Goal: Information Seeking & Learning: Find specific fact

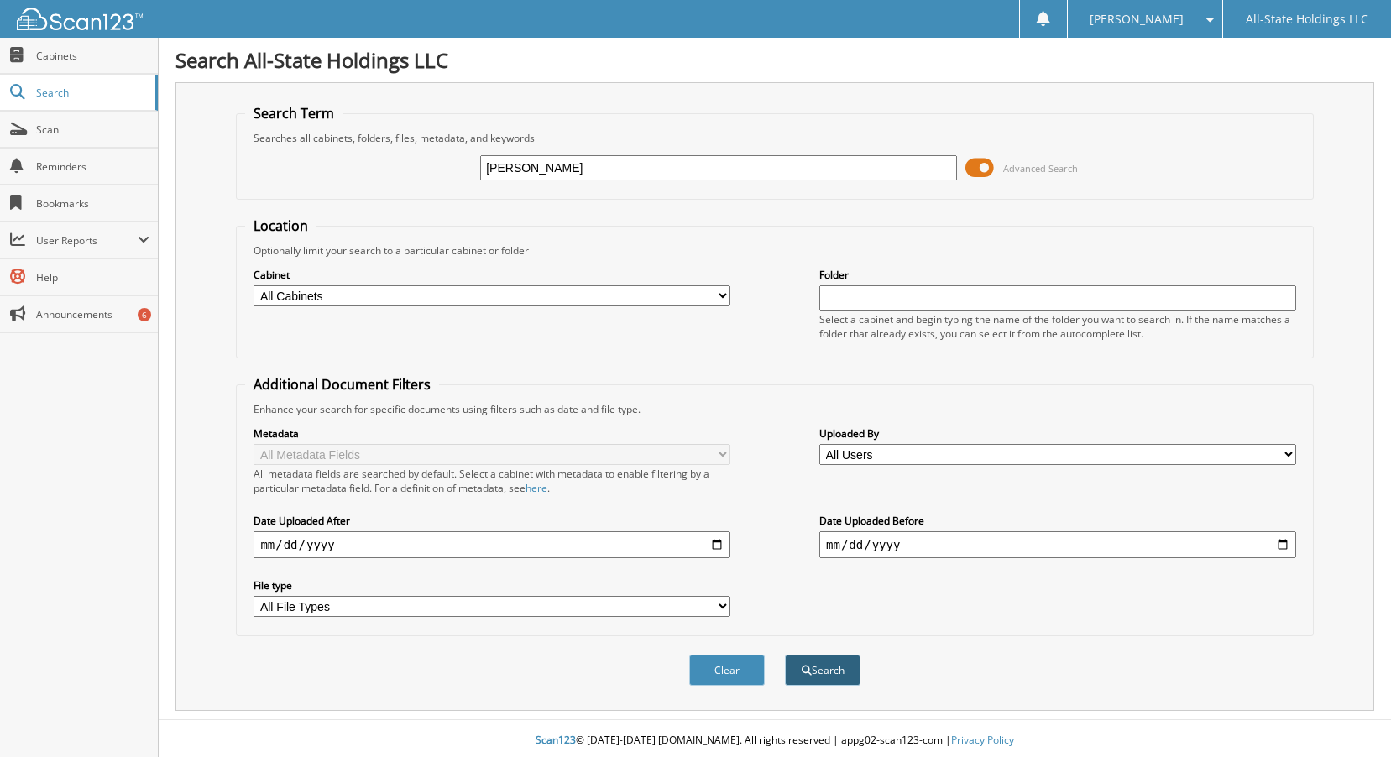
type input "[PERSON_NAME]"
click at [812, 666] on button "Search" at bounding box center [823, 670] width 76 height 31
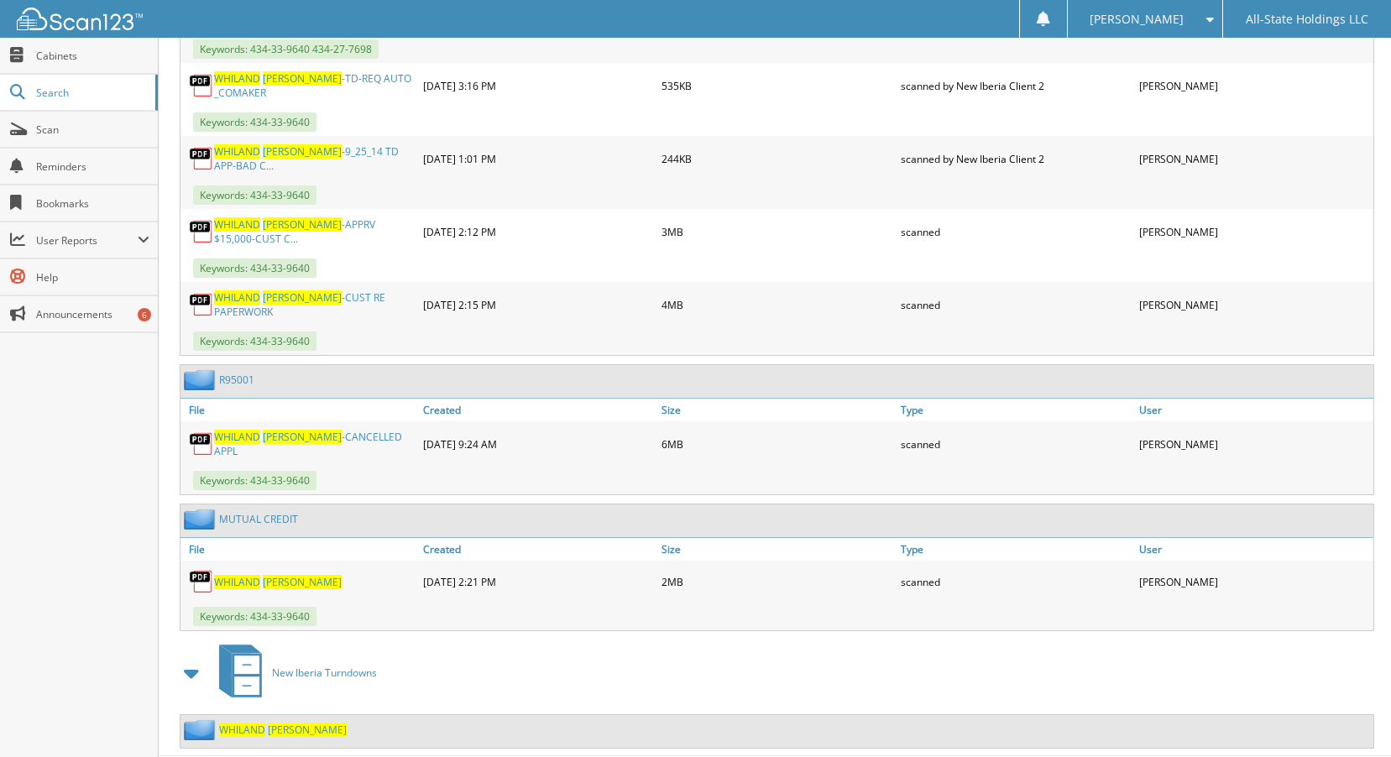
scroll to position [924, 0]
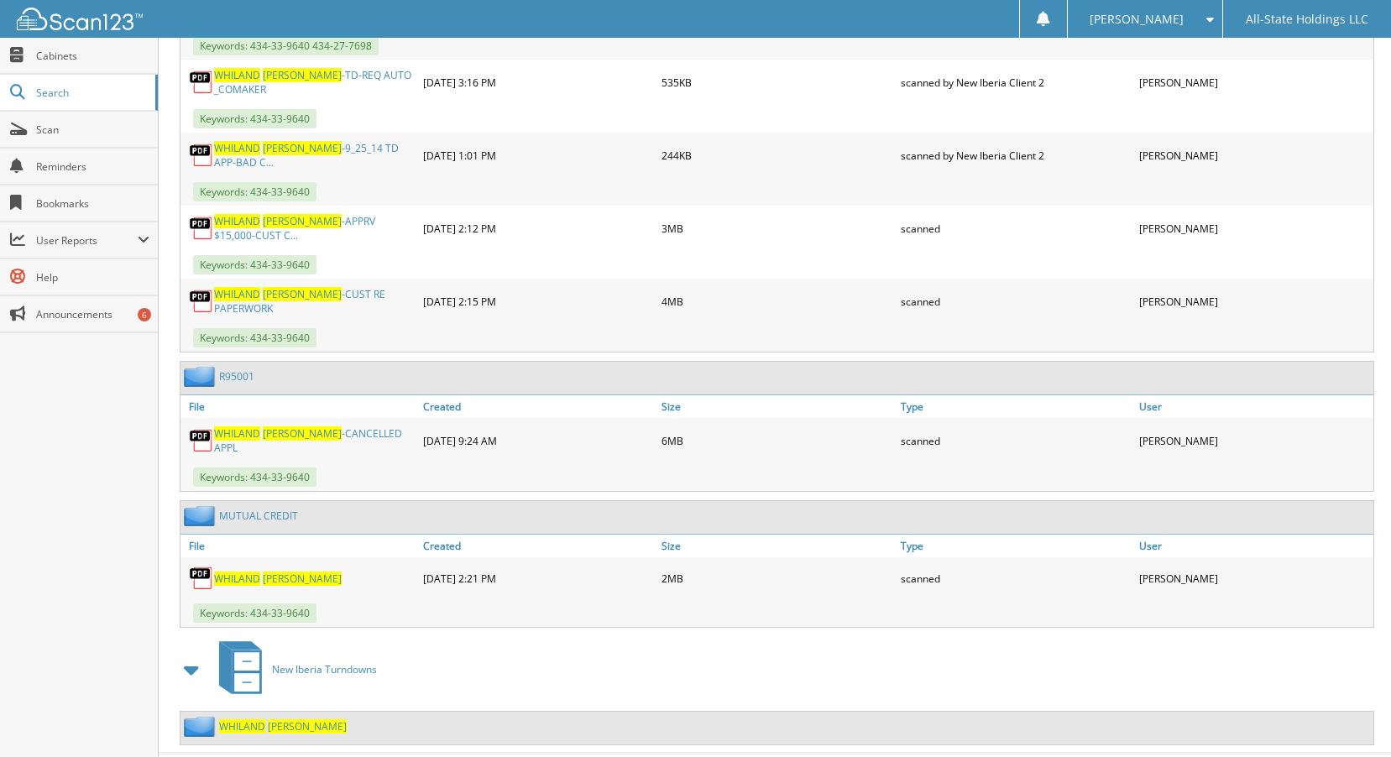
click at [196, 437] on img at bounding box center [201, 440] width 25 height 25
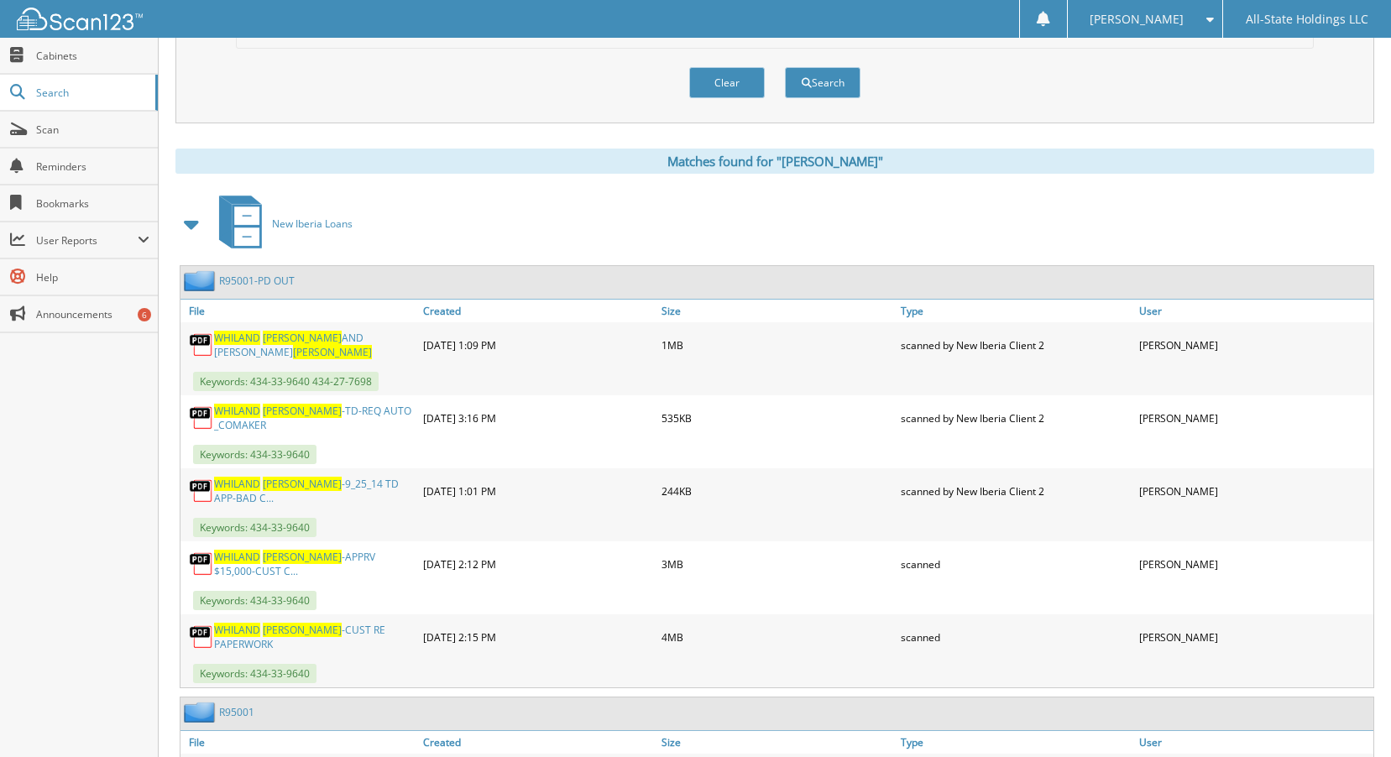
scroll to position [840, 0]
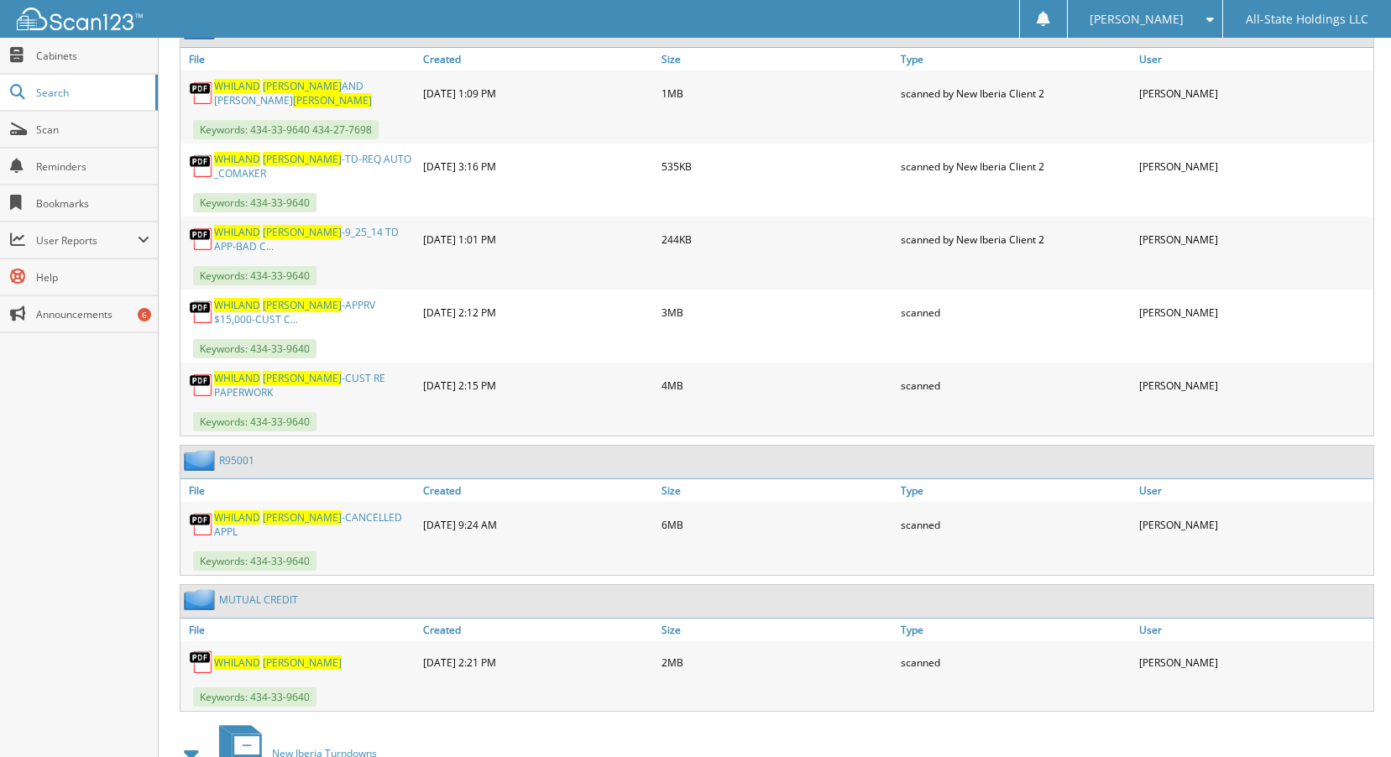
click at [197, 458] on img at bounding box center [201, 460] width 35 height 21
click at [234, 457] on link "R95001" at bounding box center [236, 460] width 35 height 14
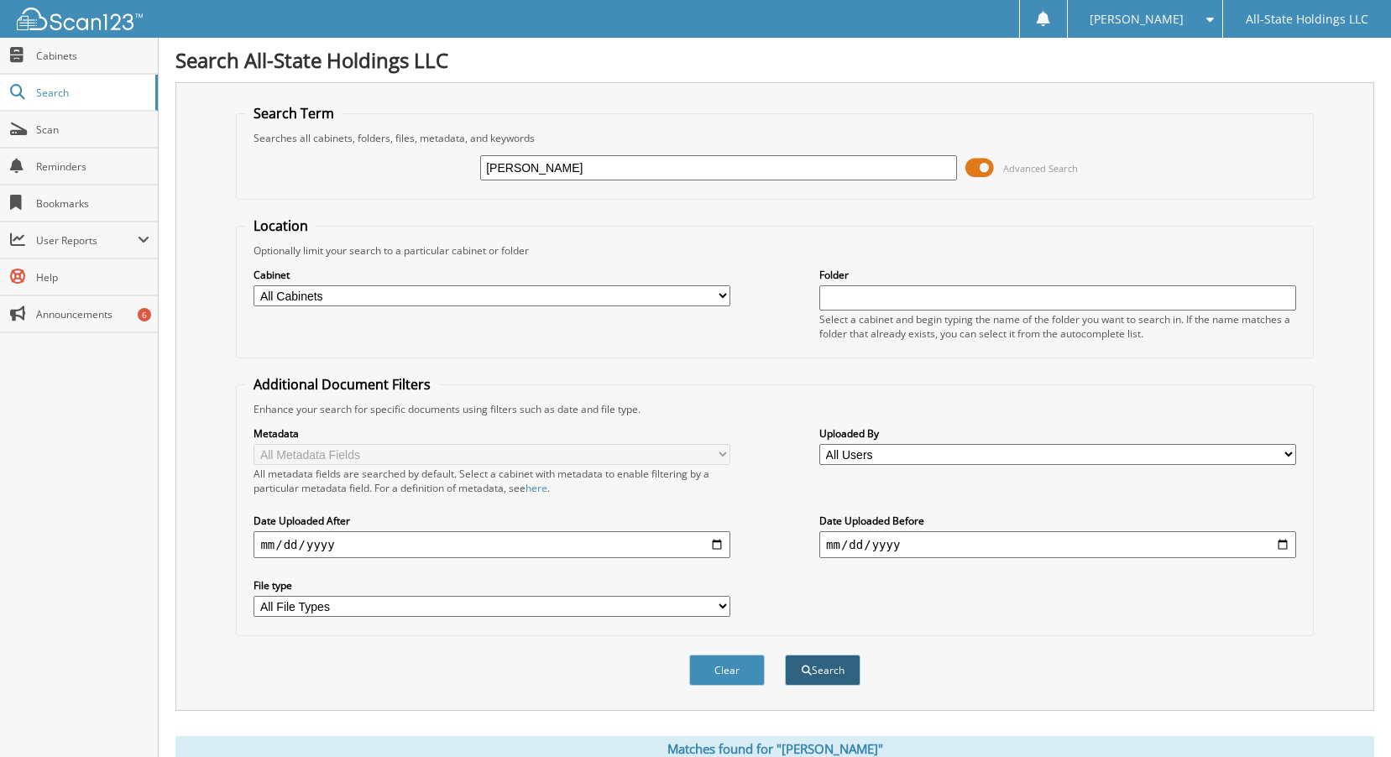
click at [826, 673] on button "Search" at bounding box center [823, 670] width 76 height 31
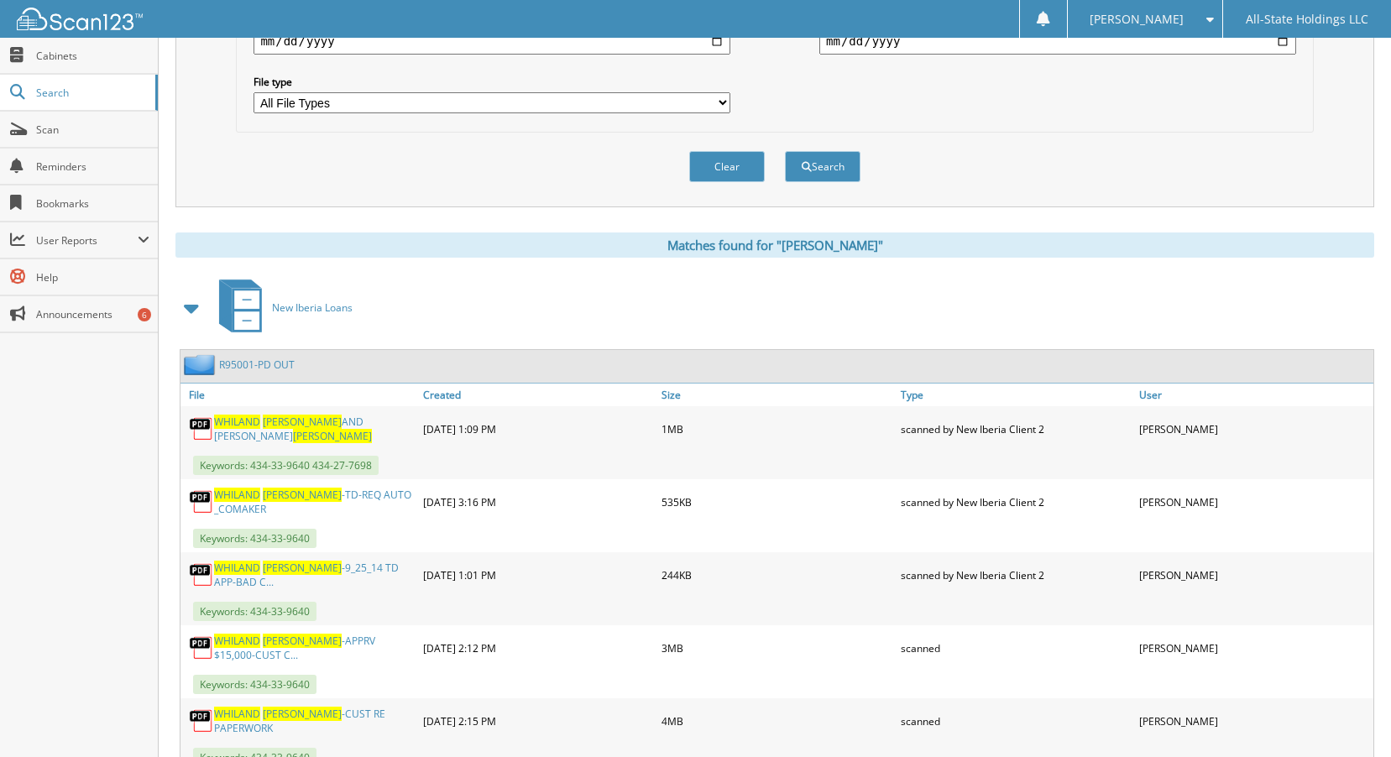
scroll to position [756, 0]
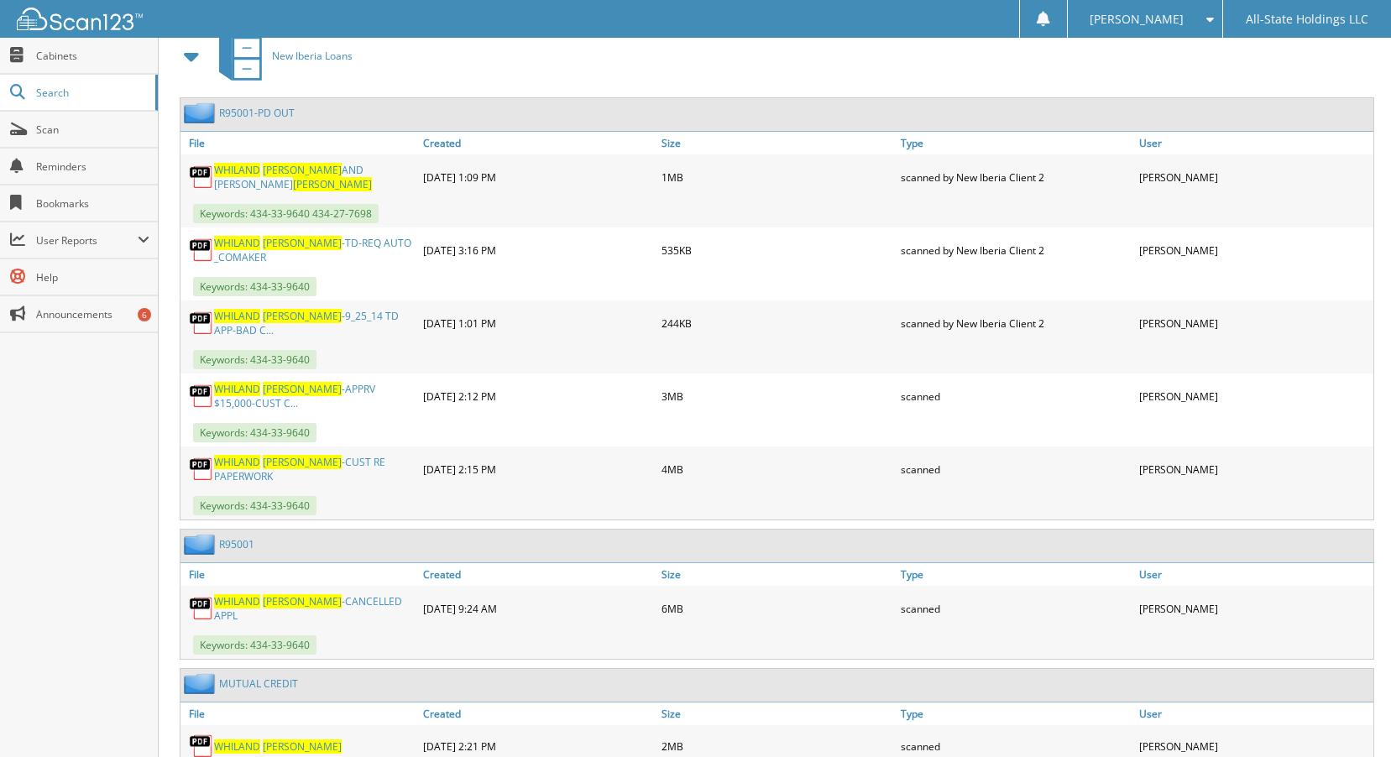
click at [233, 537] on link "R95001" at bounding box center [236, 544] width 35 height 14
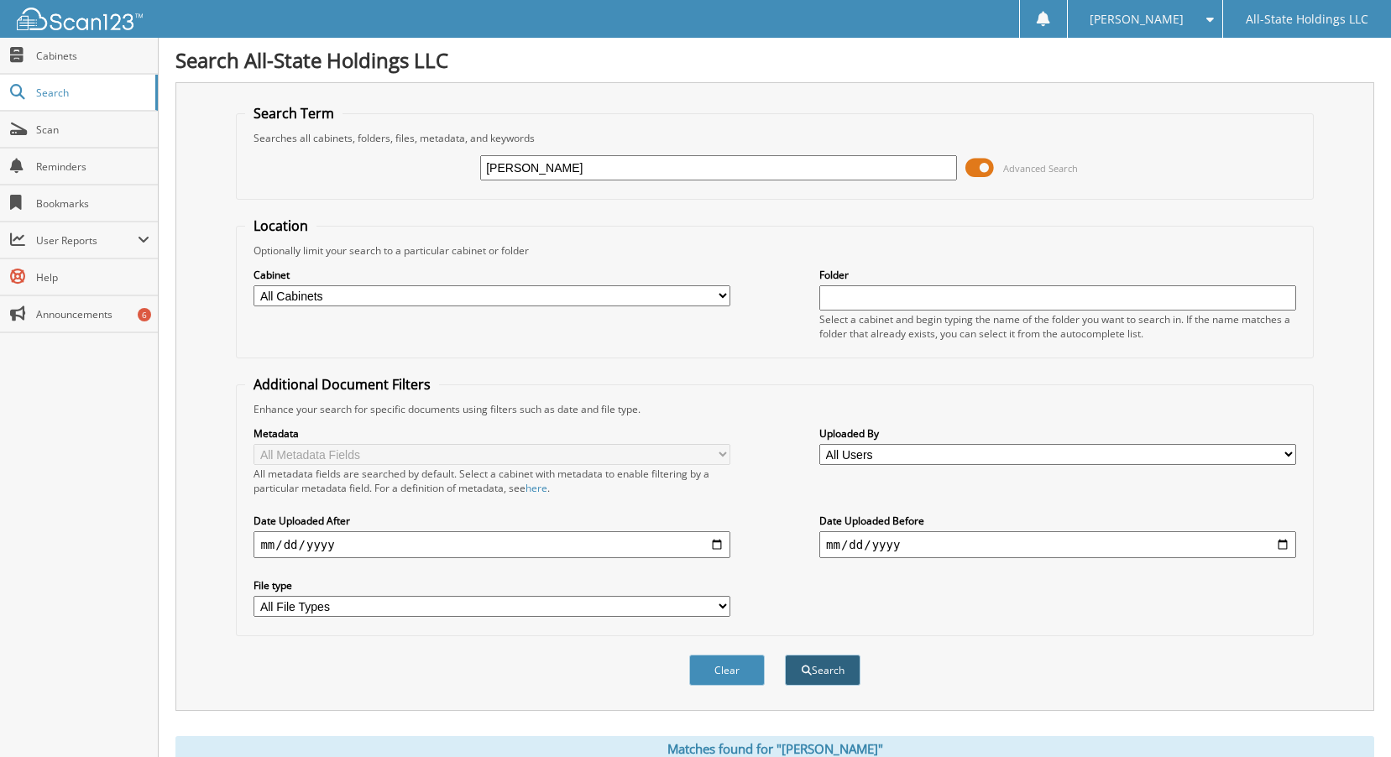
click at [814, 675] on button "Search" at bounding box center [823, 670] width 76 height 31
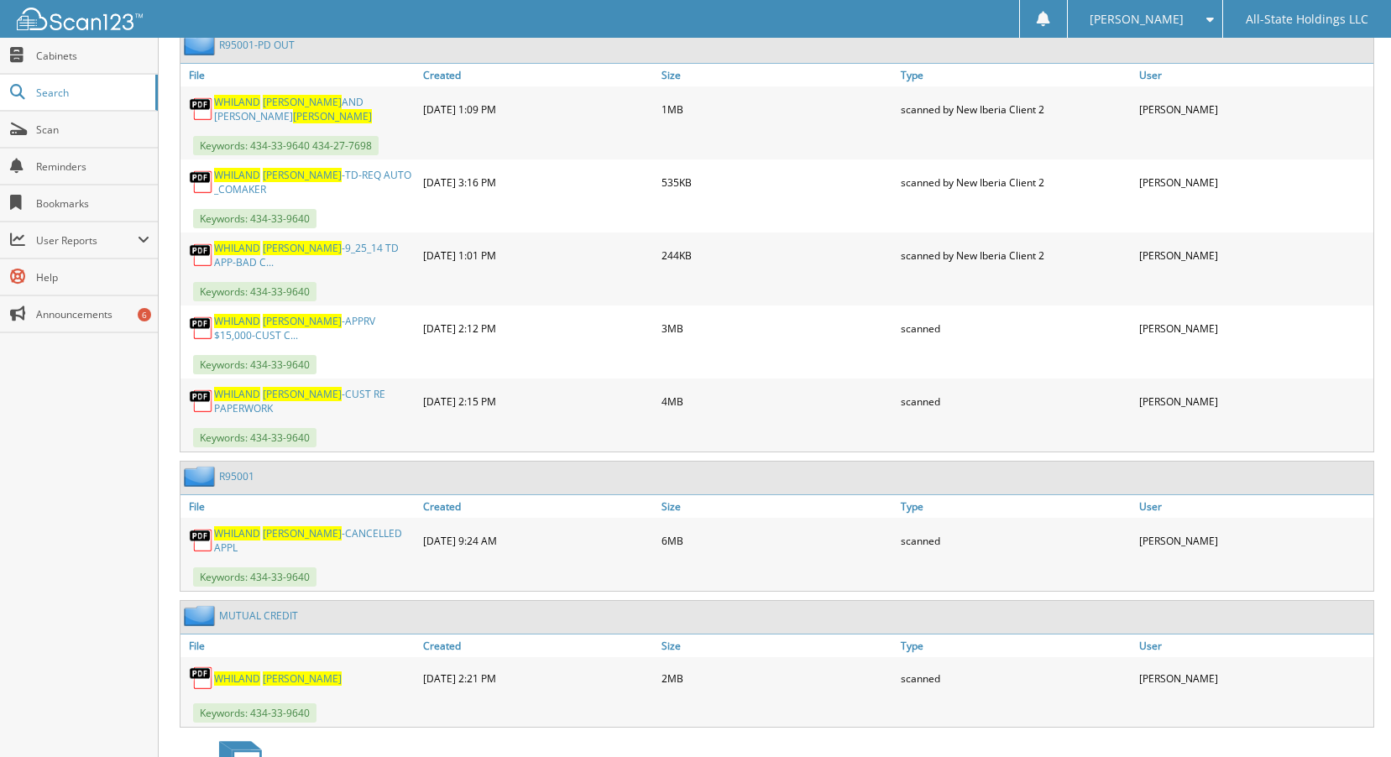
scroll to position [953, 0]
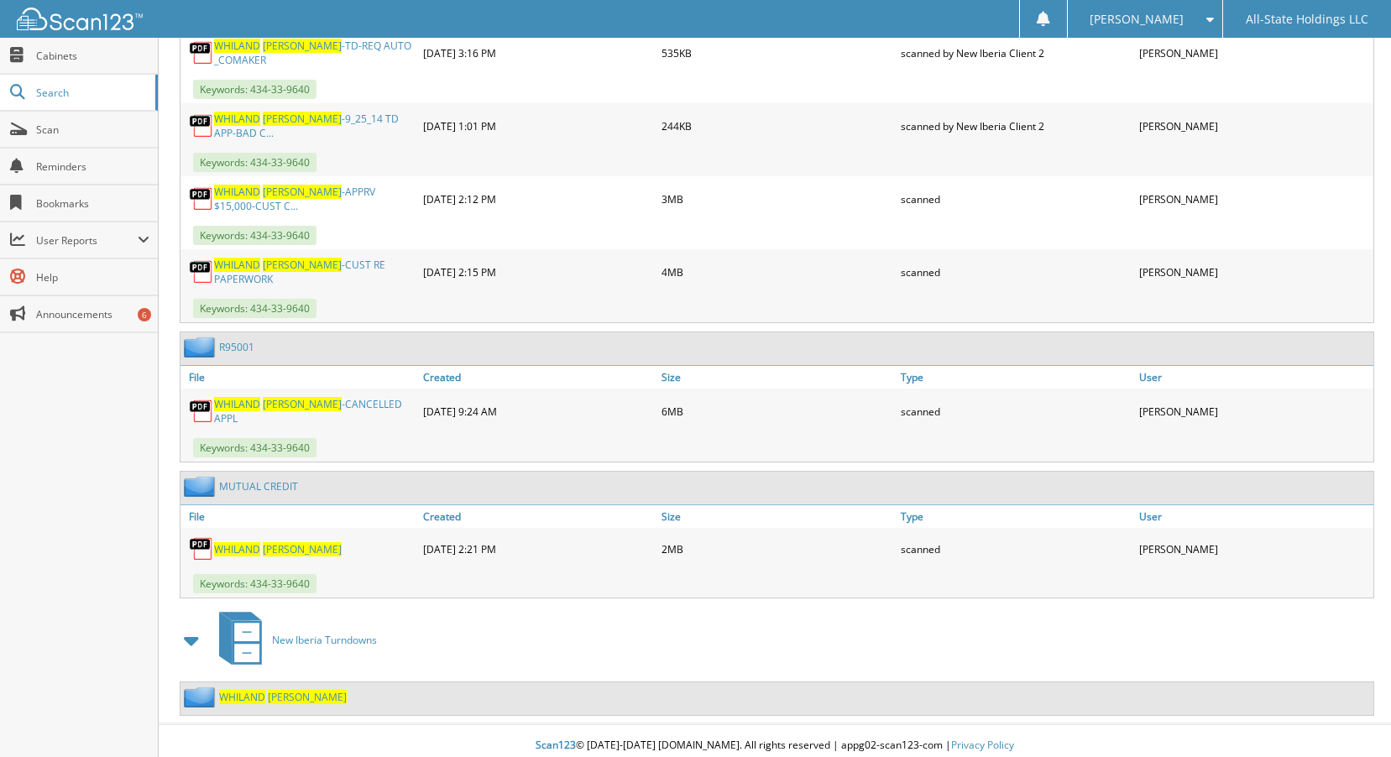
click at [295, 406] on span "[PERSON_NAME]" at bounding box center [302, 404] width 79 height 14
click at [233, 342] on link "R95001" at bounding box center [236, 347] width 35 height 14
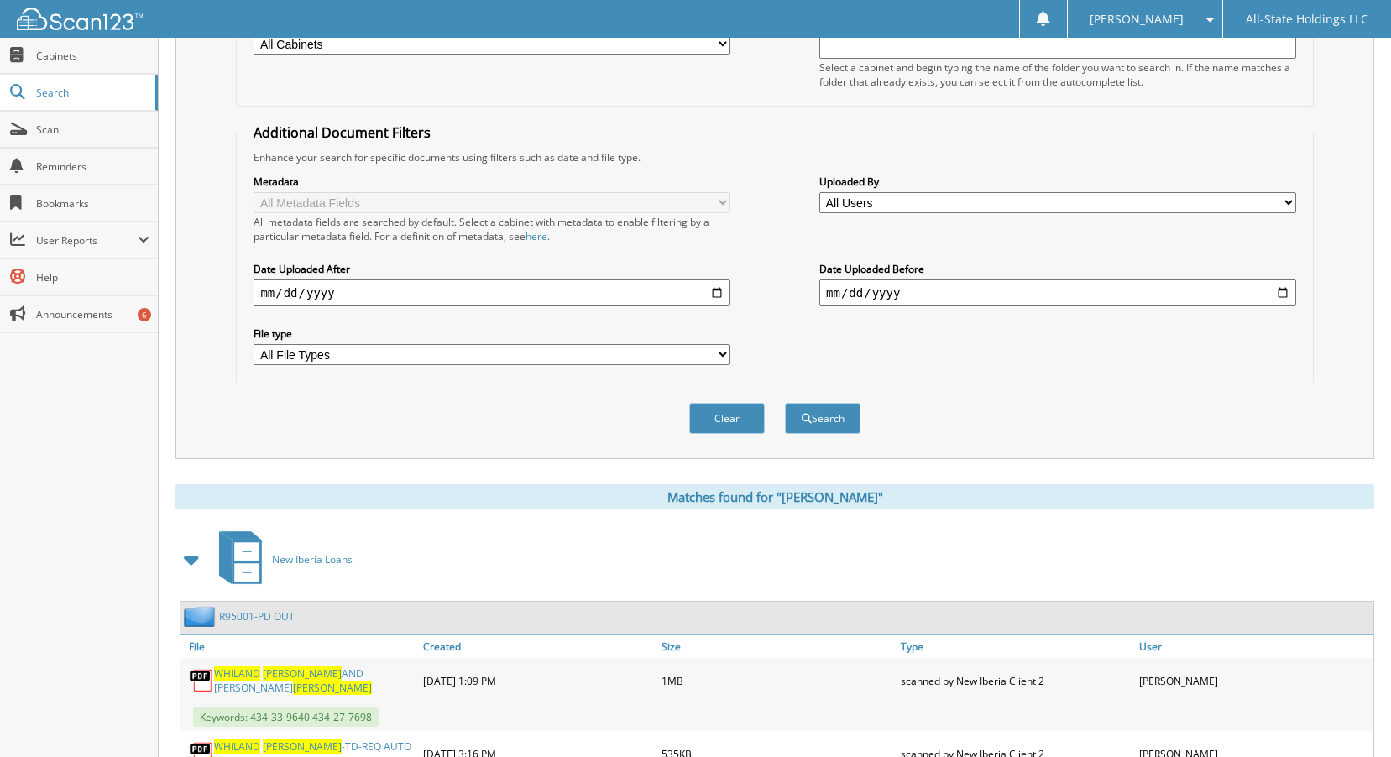
scroll to position [840, 0]
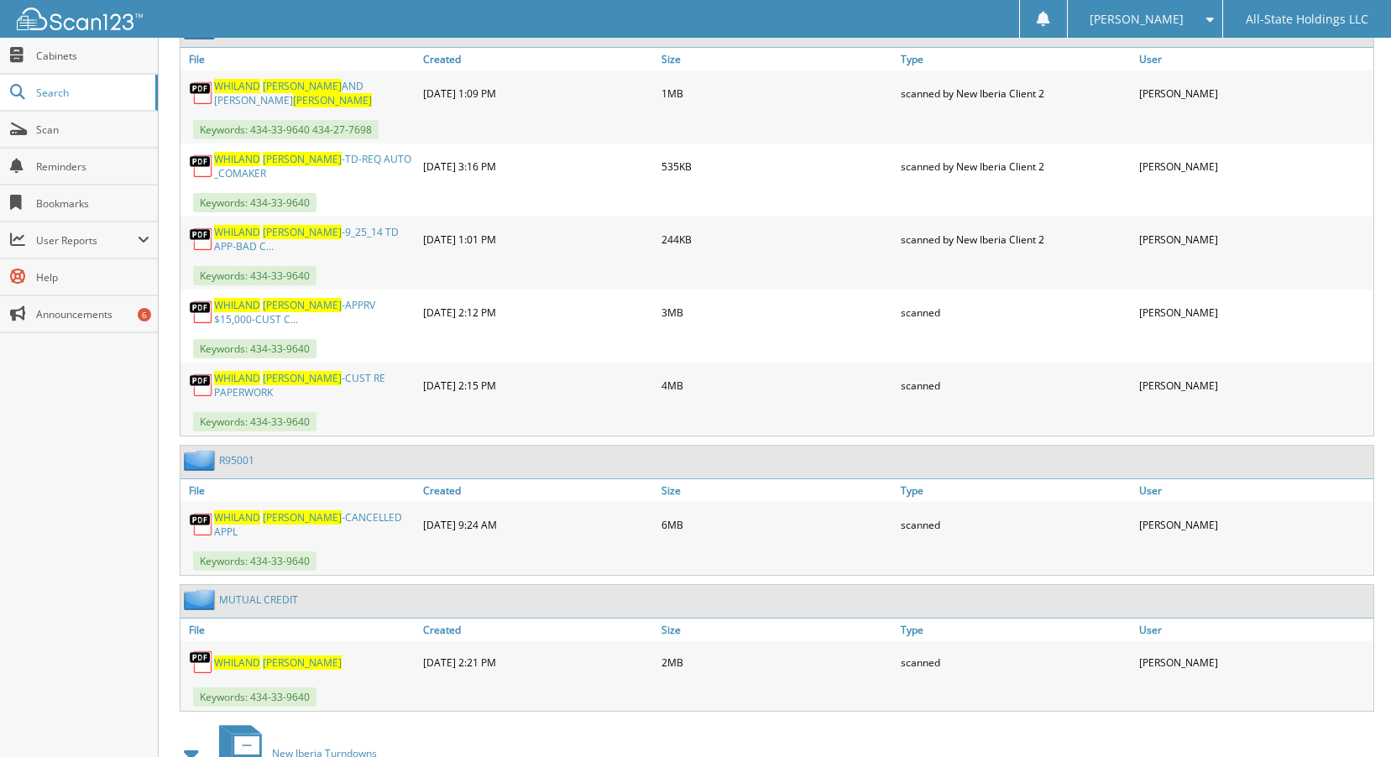
click at [245, 455] on link "R95001" at bounding box center [236, 460] width 35 height 14
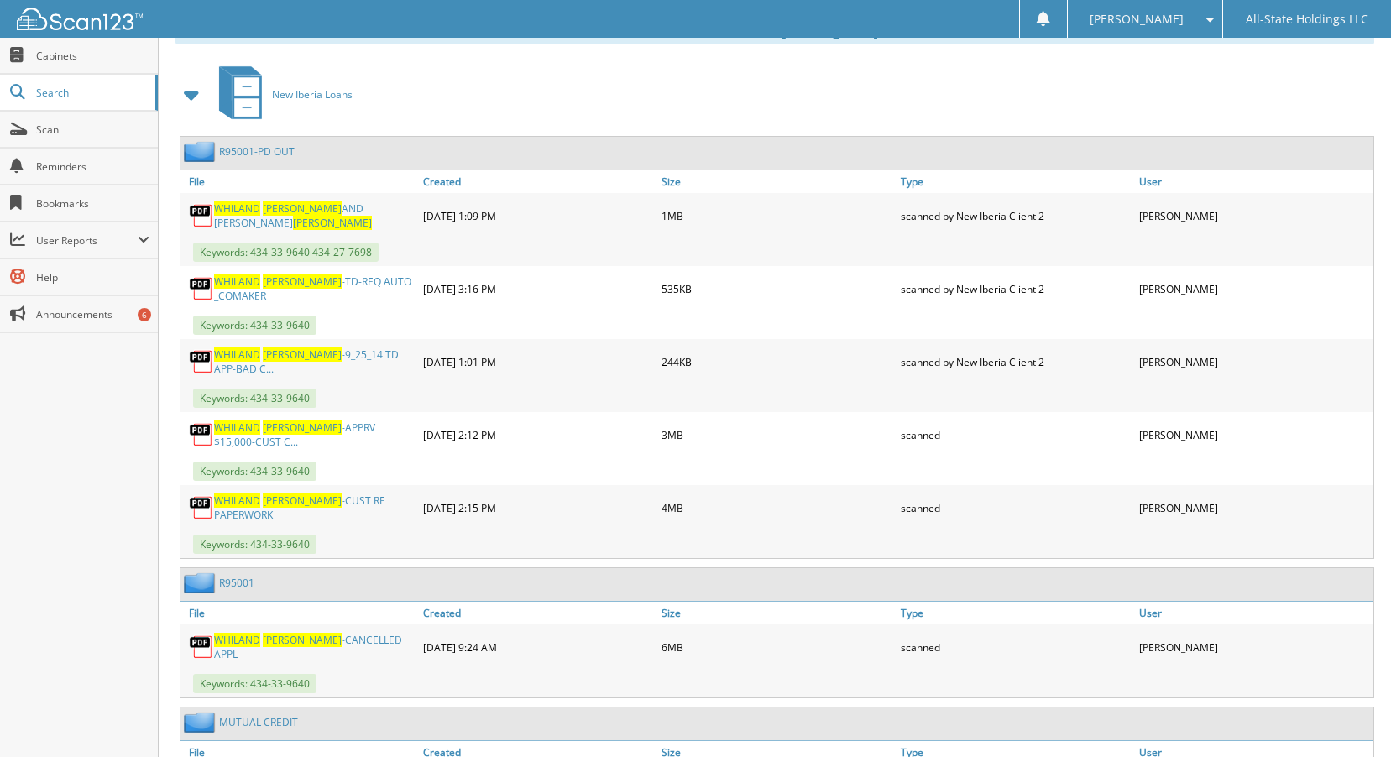
scroll to position [953, 0]
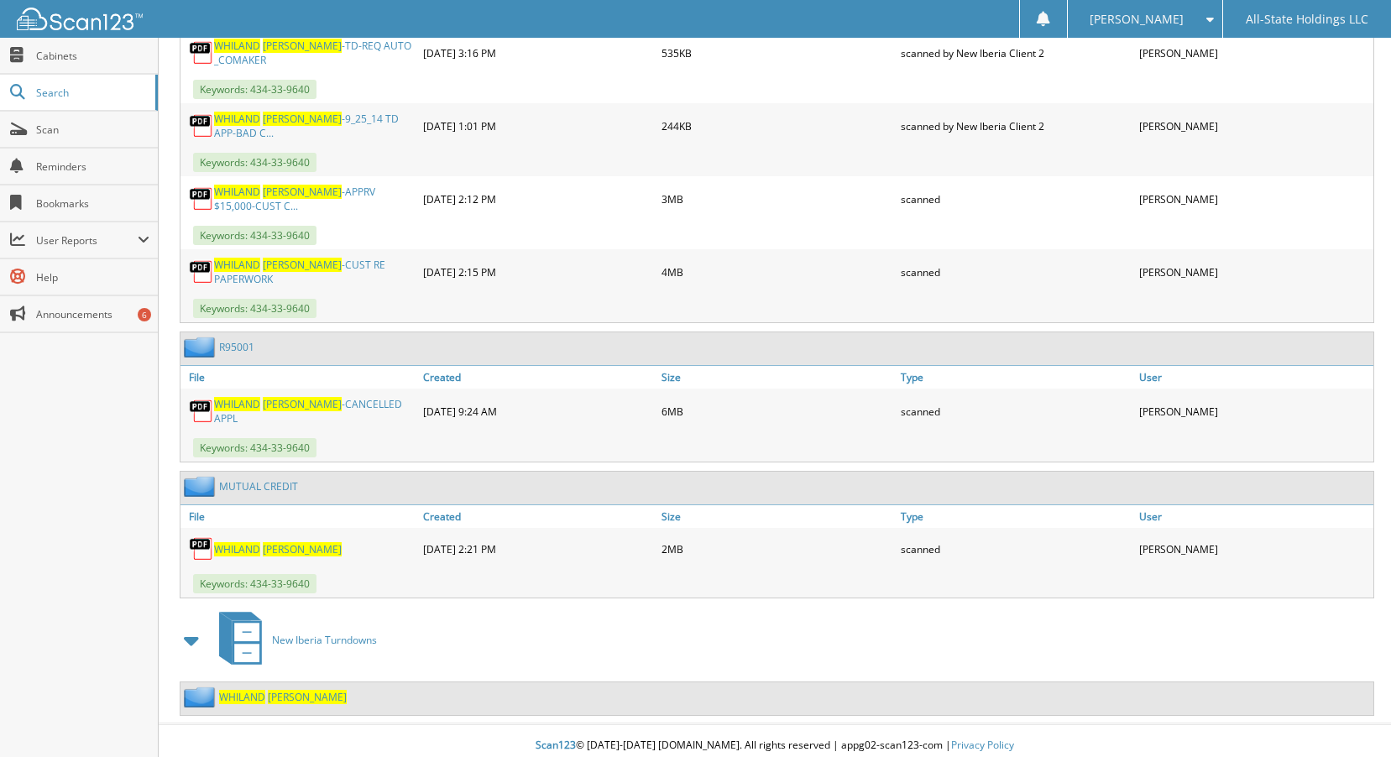
click at [280, 690] on span "[PERSON_NAME]" at bounding box center [307, 697] width 79 height 14
click at [195, 346] on img at bounding box center [201, 347] width 35 height 21
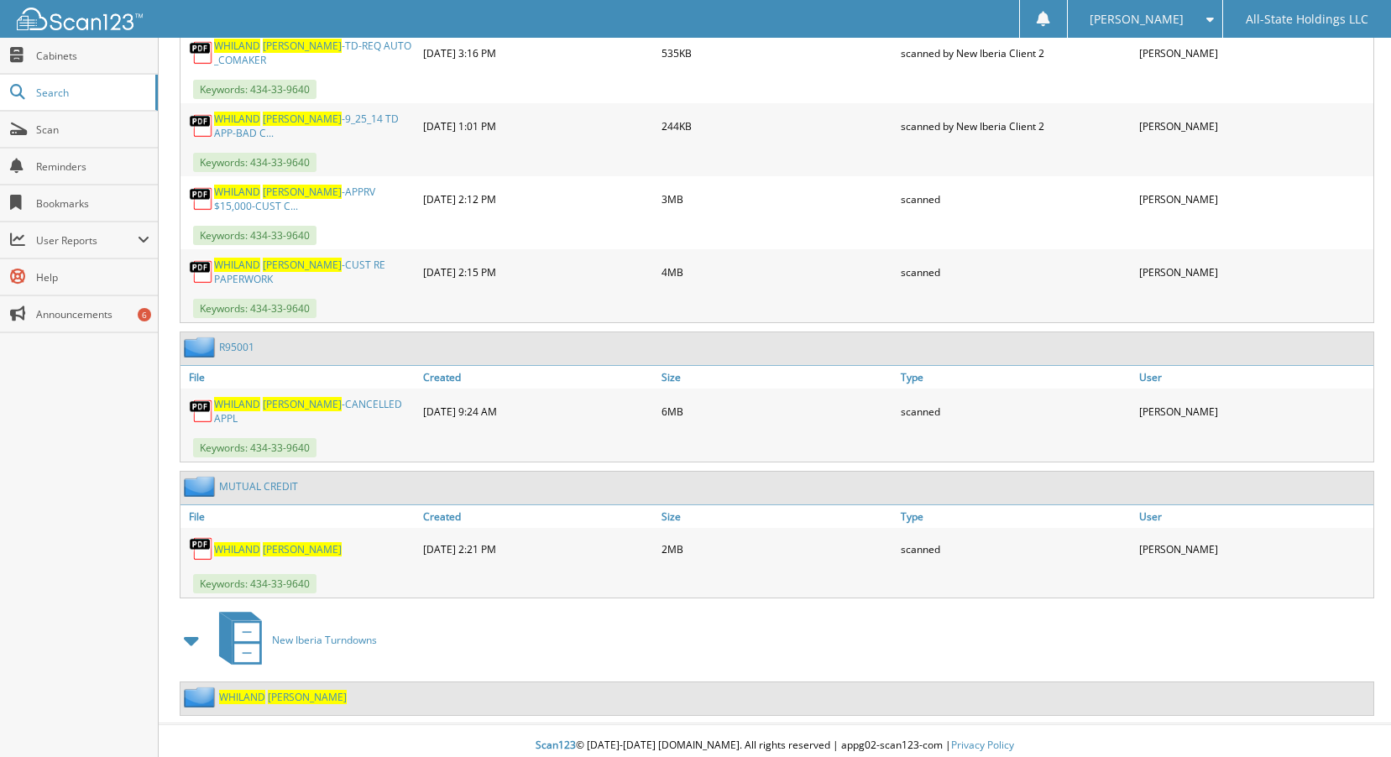
click at [233, 340] on link "R95001" at bounding box center [236, 347] width 35 height 14
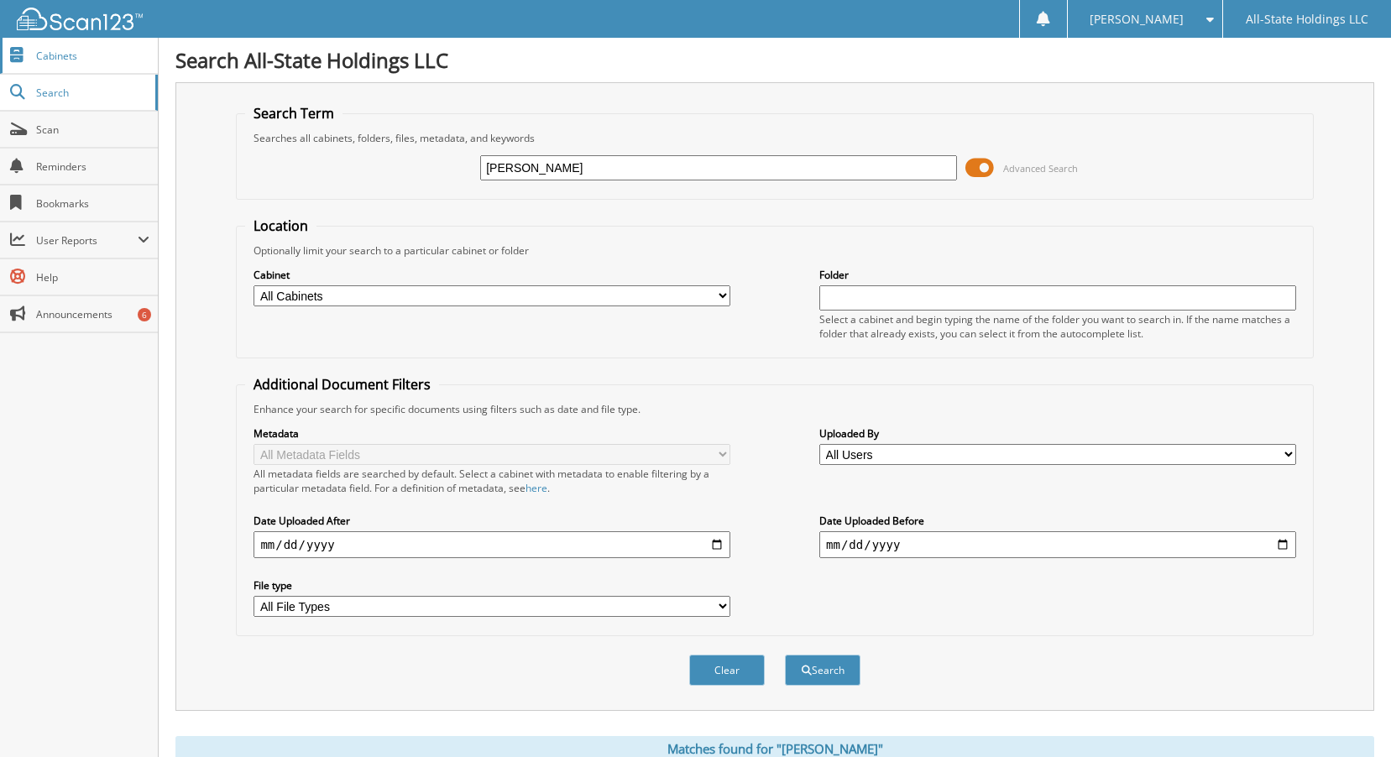
click at [58, 55] on span "Cabinets" at bounding box center [92, 56] width 113 height 14
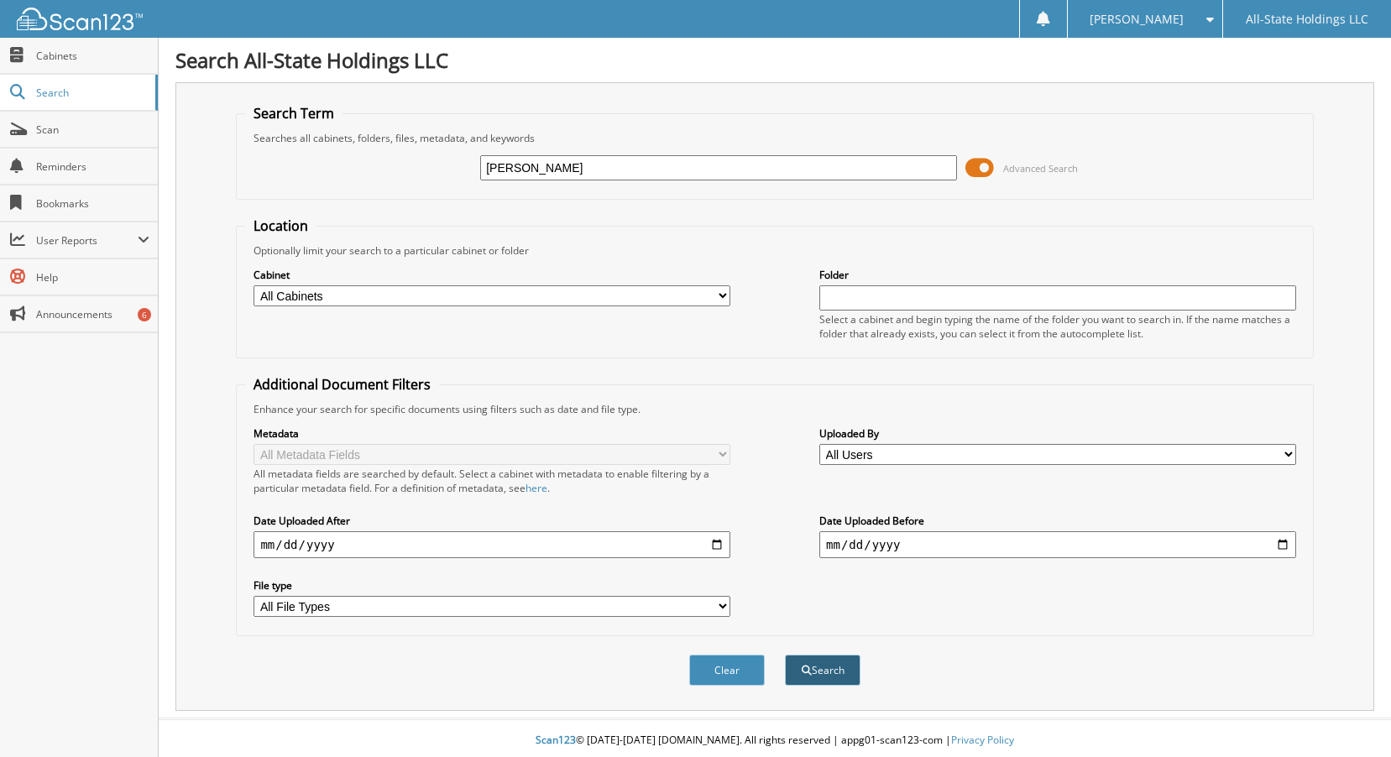
type input "[PERSON_NAME]"
click at [829, 674] on button "Search" at bounding box center [823, 670] width 76 height 31
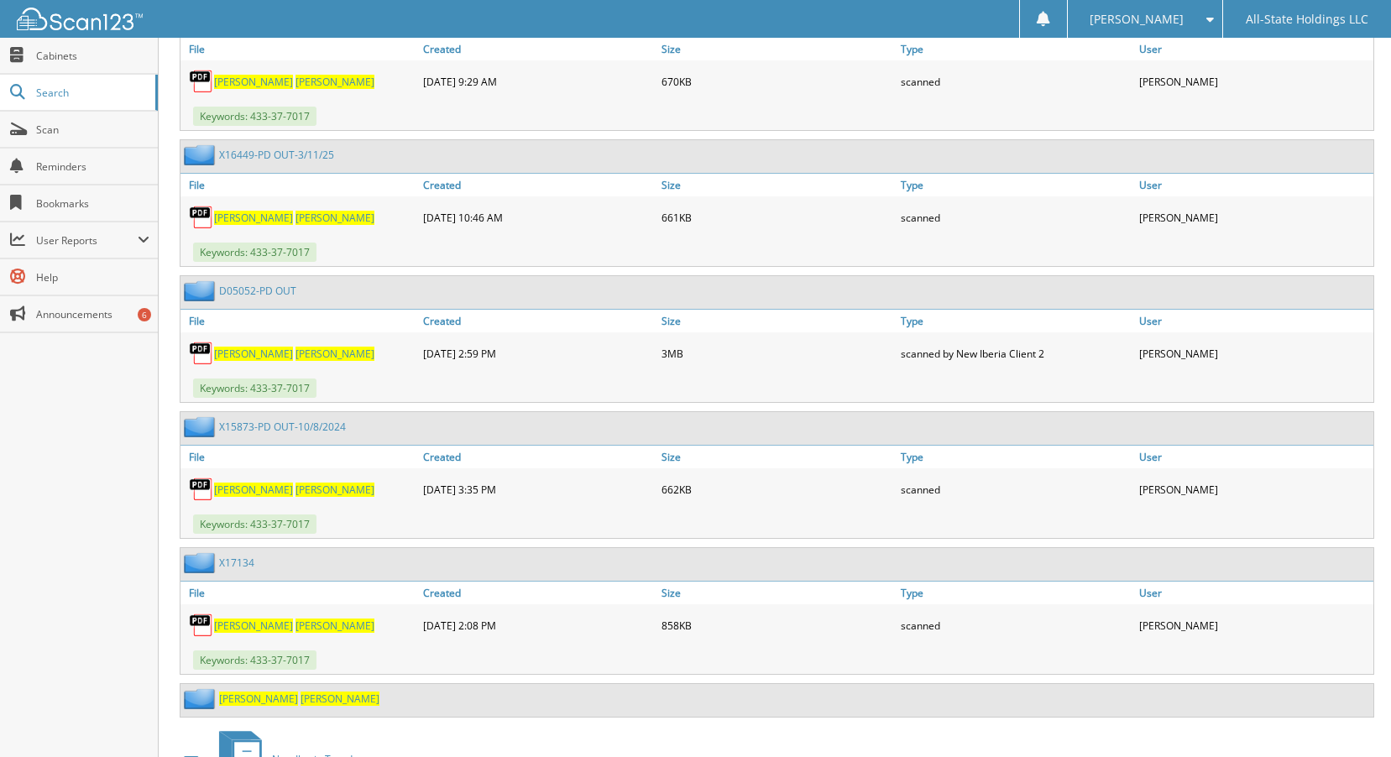
scroll to position [4115, 0]
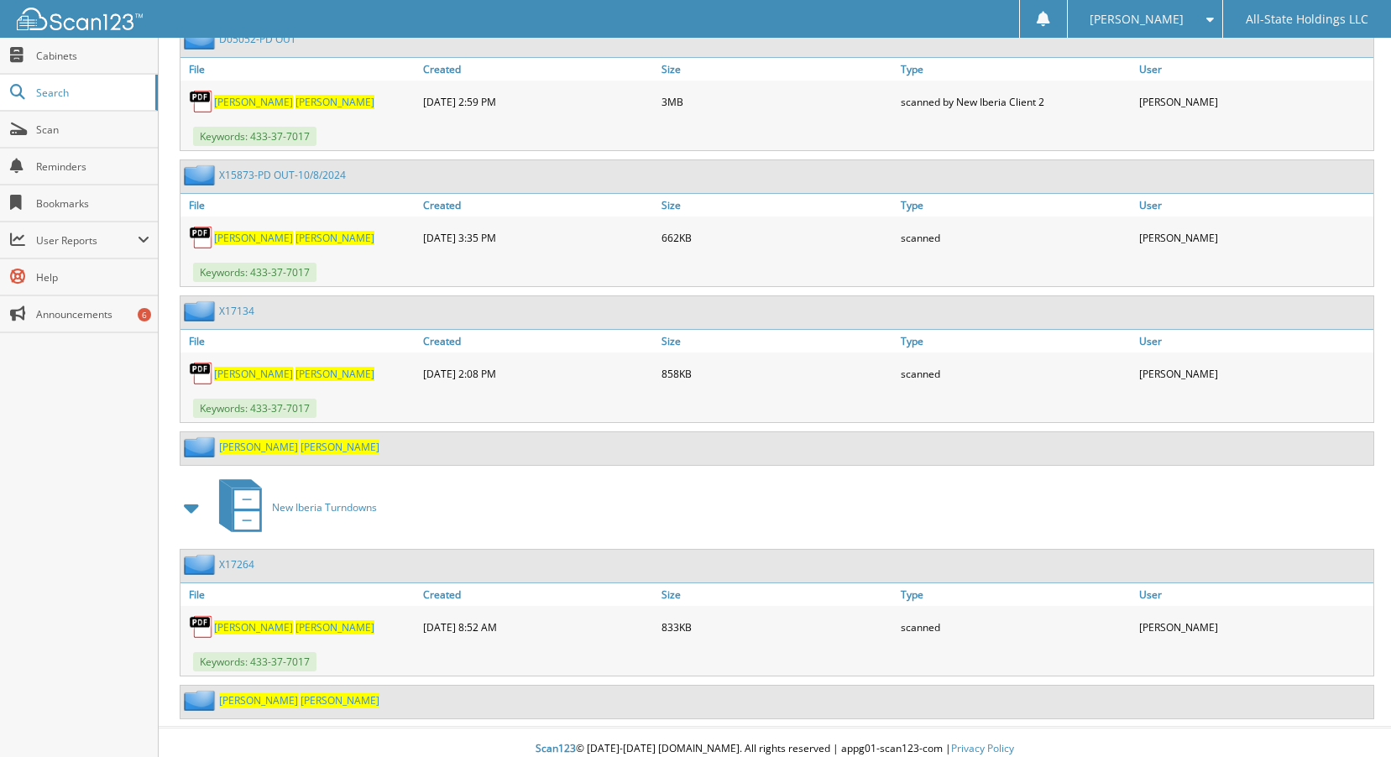
click at [227, 558] on link "X17264" at bounding box center [236, 565] width 35 height 14
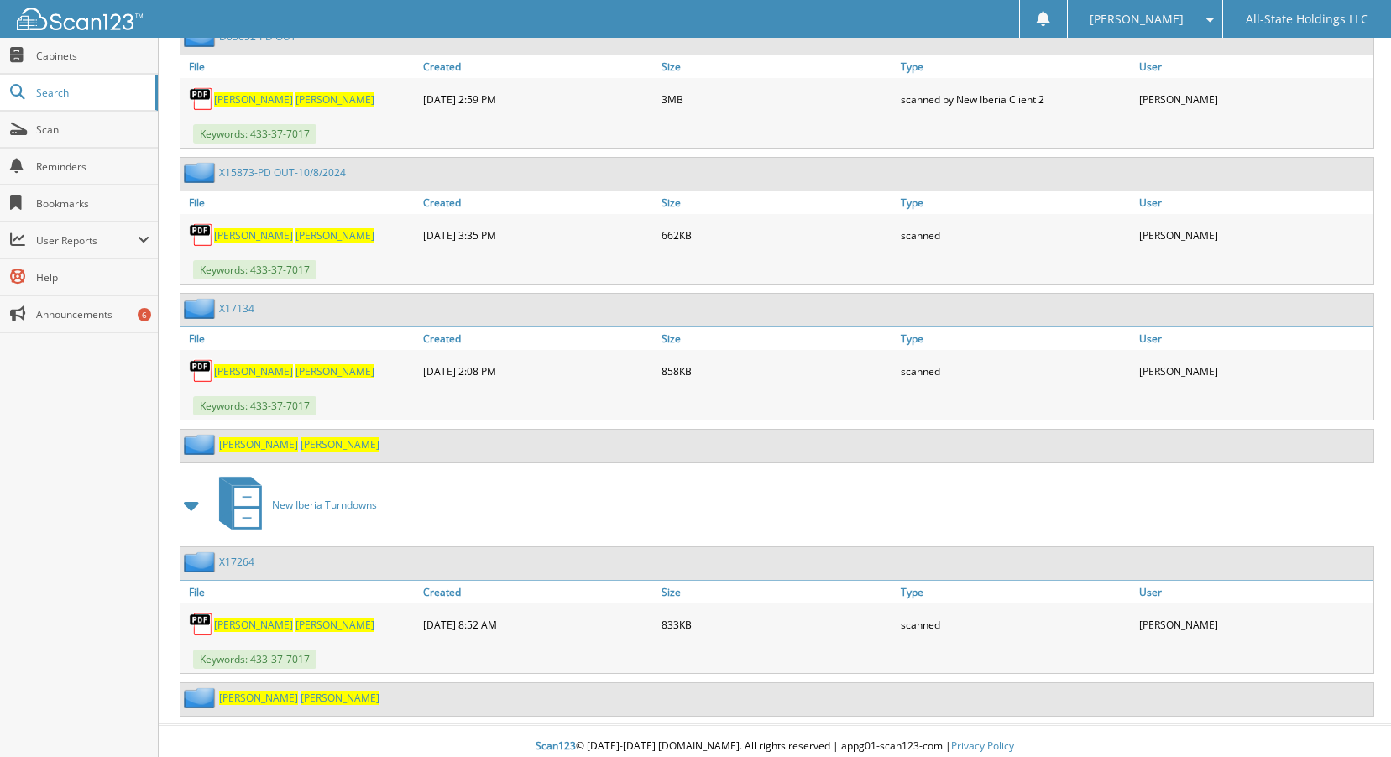
scroll to position [4118, 0]
click at [301, 691] on span "[PERSON_NAME]" at bounding box center [340, 697] width 79 height 14
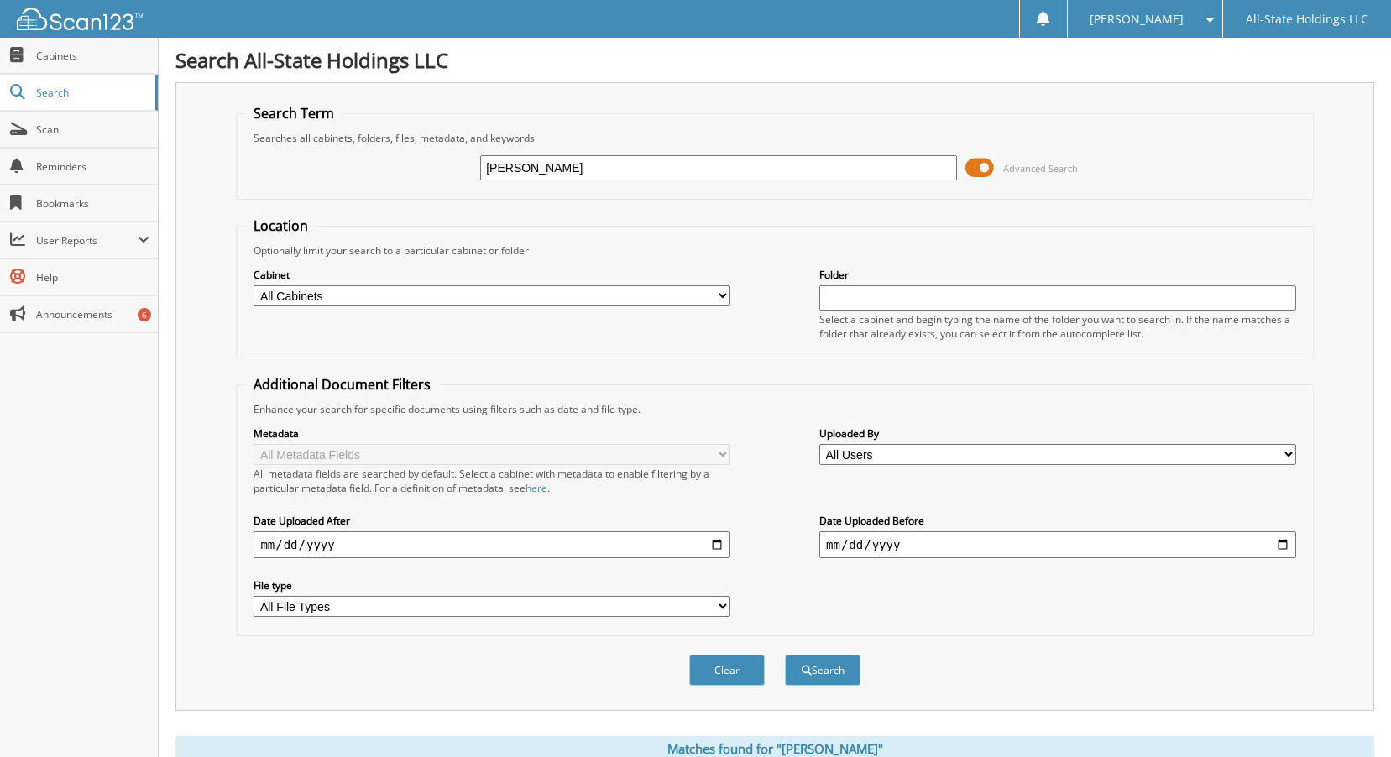
click at [720, 294] on select "All Cabinets Christmas New Employee Forms New Iberia Loans New Iberia Turndowns…" at bounding box center [492, 296] width 477 height 21
select select "3661"
click at [254, 286] on select "All Cabinets Christmas New Employee Forms New Iberia Loans New Iberia Turndowns…" at bounding box center [492, 296] width 477 height 21
click at [809, 682] on button "Search" at bounding box center [823, 670] width 76 height 31
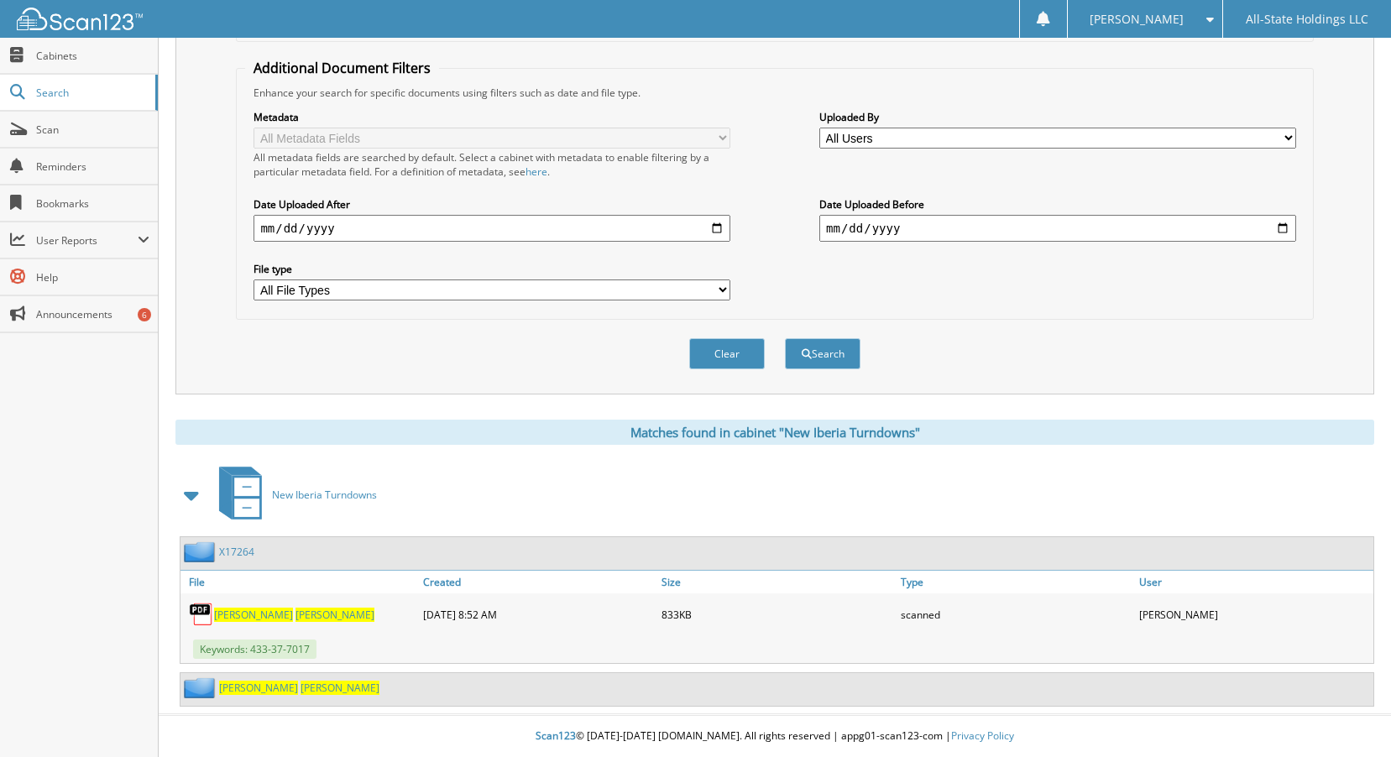
scroll to position [317, 0]
click at [191, 496] on span at bounding box center [193, 495] width 24 height 30
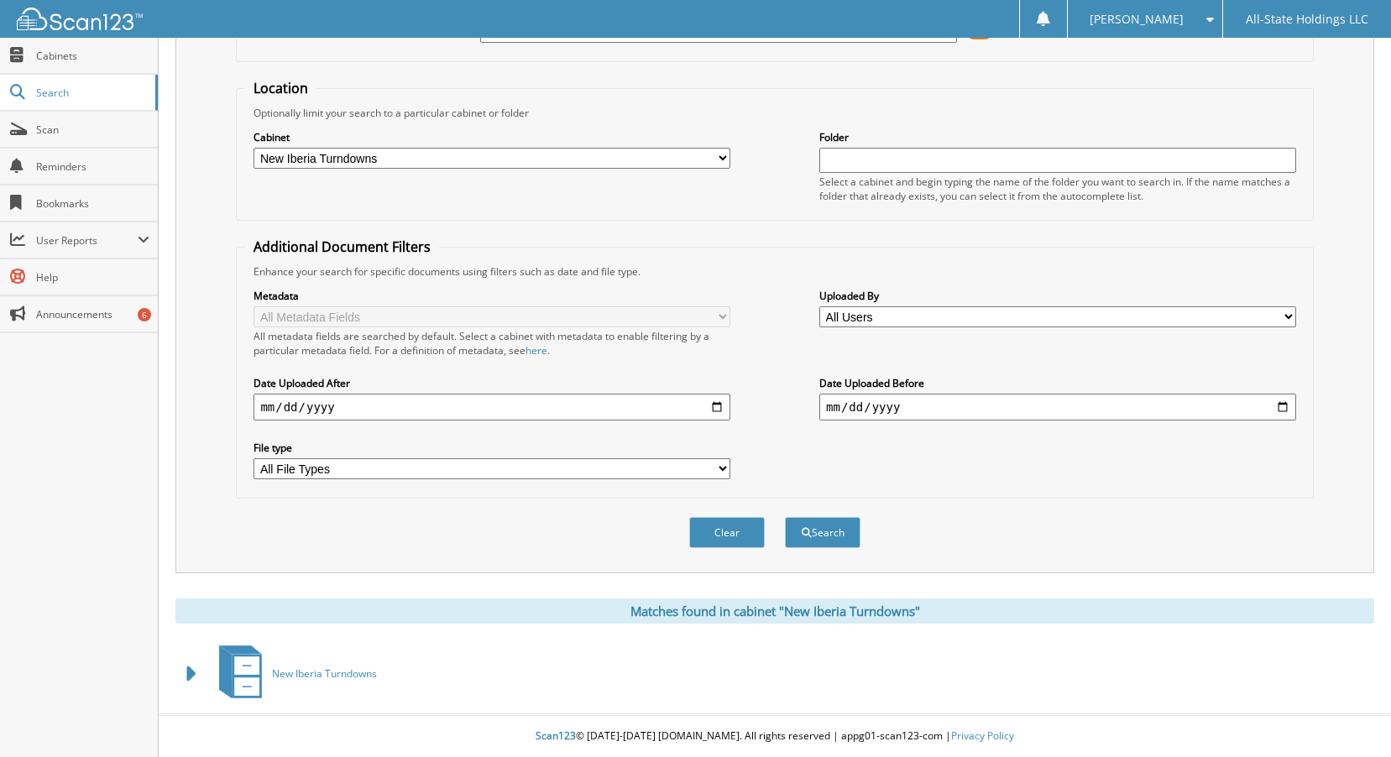
click at [720, 156] on select "All Cabinets Christmas New Employee Forms New Iberia Loans New Iberia Turndowns…" at bounding box center [492, 158] width 477 height 21
select select "2672"
click at [254, 148] on select "All Cabinets Christmas New Employee Forms New Iberia Loans New Iberia Turndowns…" at bounding box center [492, 158] width 477 height 21
click at [811, 535] on button "Search" at bounding box center [823, 532] width 76 height 31
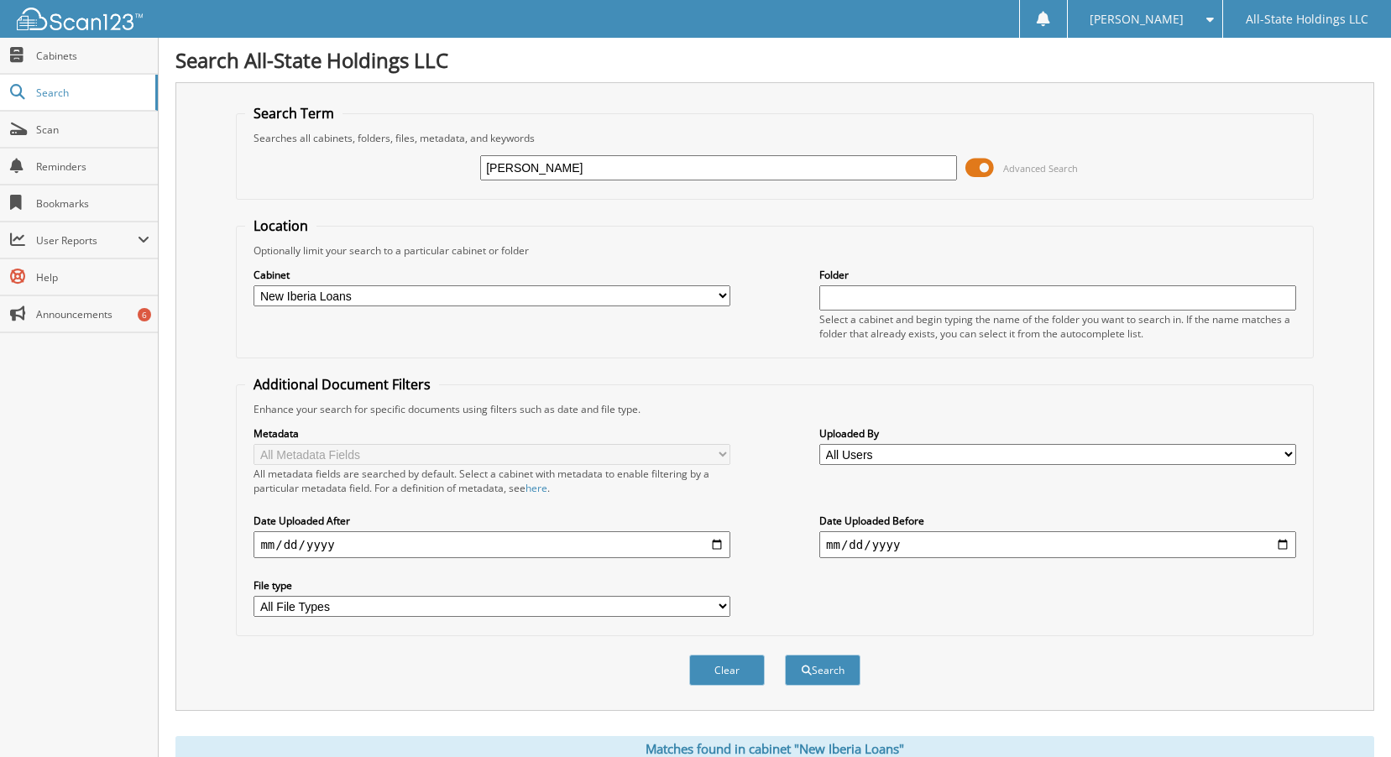
click at [723, 296] on select "All Cabinets Christmas New Employee Forms New Iberia Loans New Iberia Turndowns…" at bounding box center [492, 296] width 477 height 21
select select "3661"
click at [254, 286] on select "All Cabinets Christmas New Employee Forms New Iberia Loans New Iberia Turndowns…" at bounding box center [492, 296] width 477 height 21
click at [837, 674] on button "Search" at bounding box center [823, 670] width 76 height 31
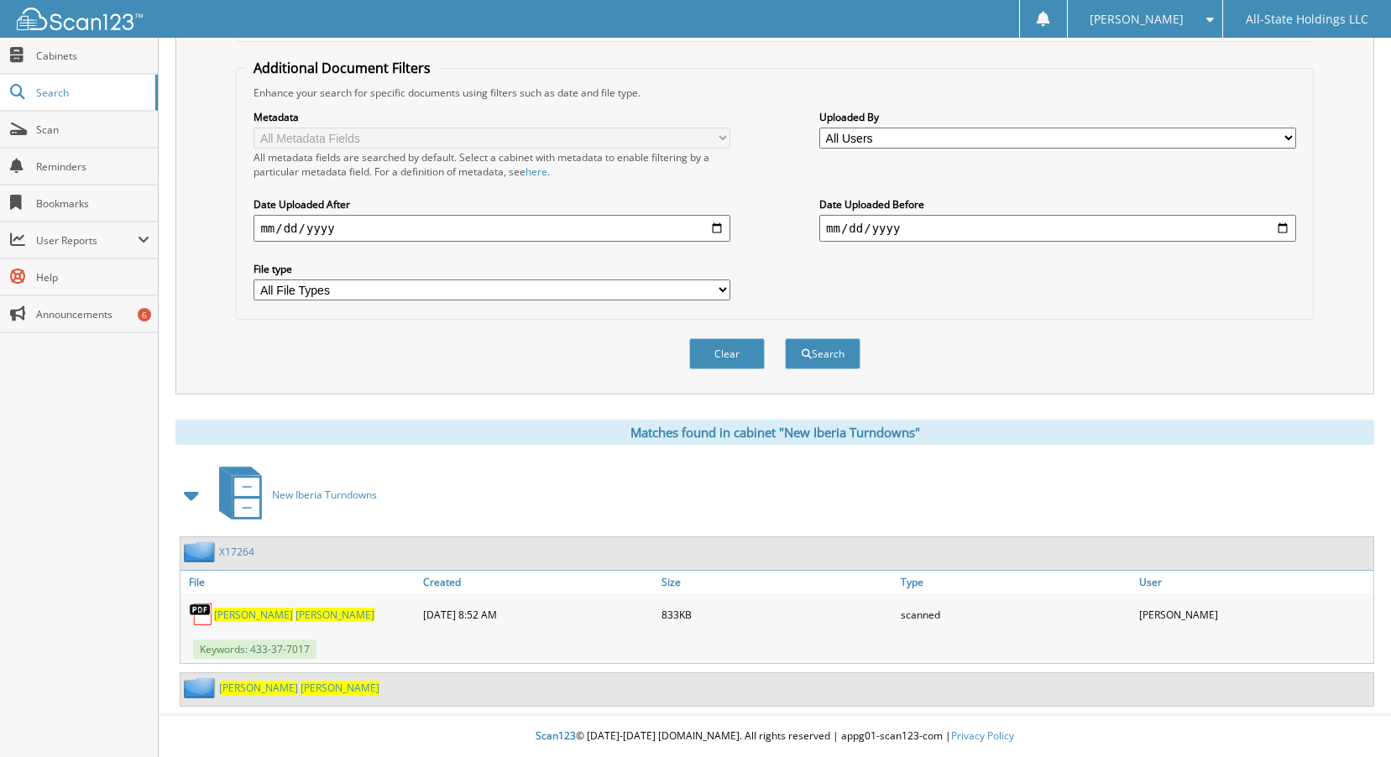
click at [247, 550] on link "X17264" at bounding box center [236, 552] width 35 height 14
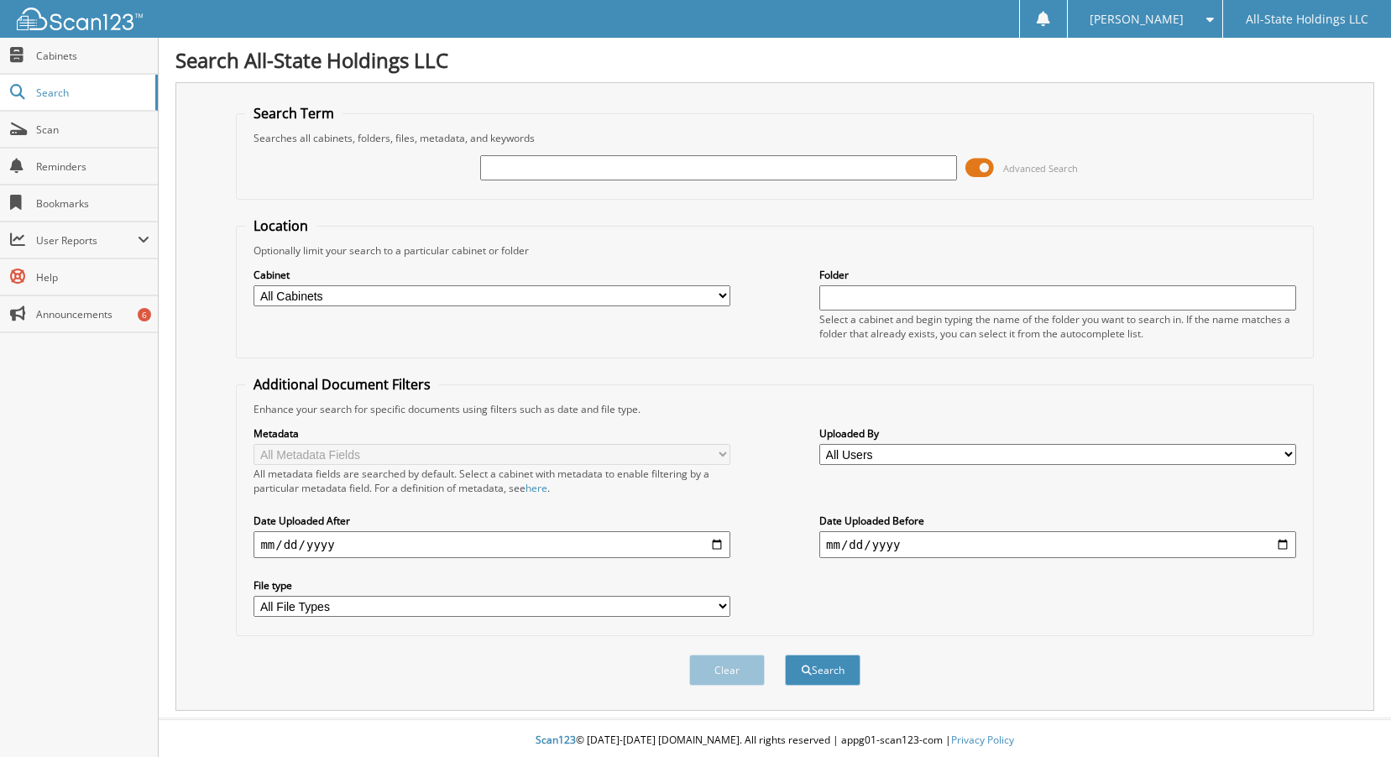
click at [720, 295] on select "All Cabinets Christmas New Employee Forms New Iberia Loans New Iberia Turndowns…" at bounding box center [492, 296] width 477 height 21
select select "2672"
click at [254, 286] on select "All Cabinets Christmas New Employee Forms New Iberia Loans New Iberia Turndowns…" at bounding box center [492, 296] width 477 height 21
click at [551, 169] on input "text" at bounding box center [718, 167] width 477 height 25
type input "[PERSON_NAME]"
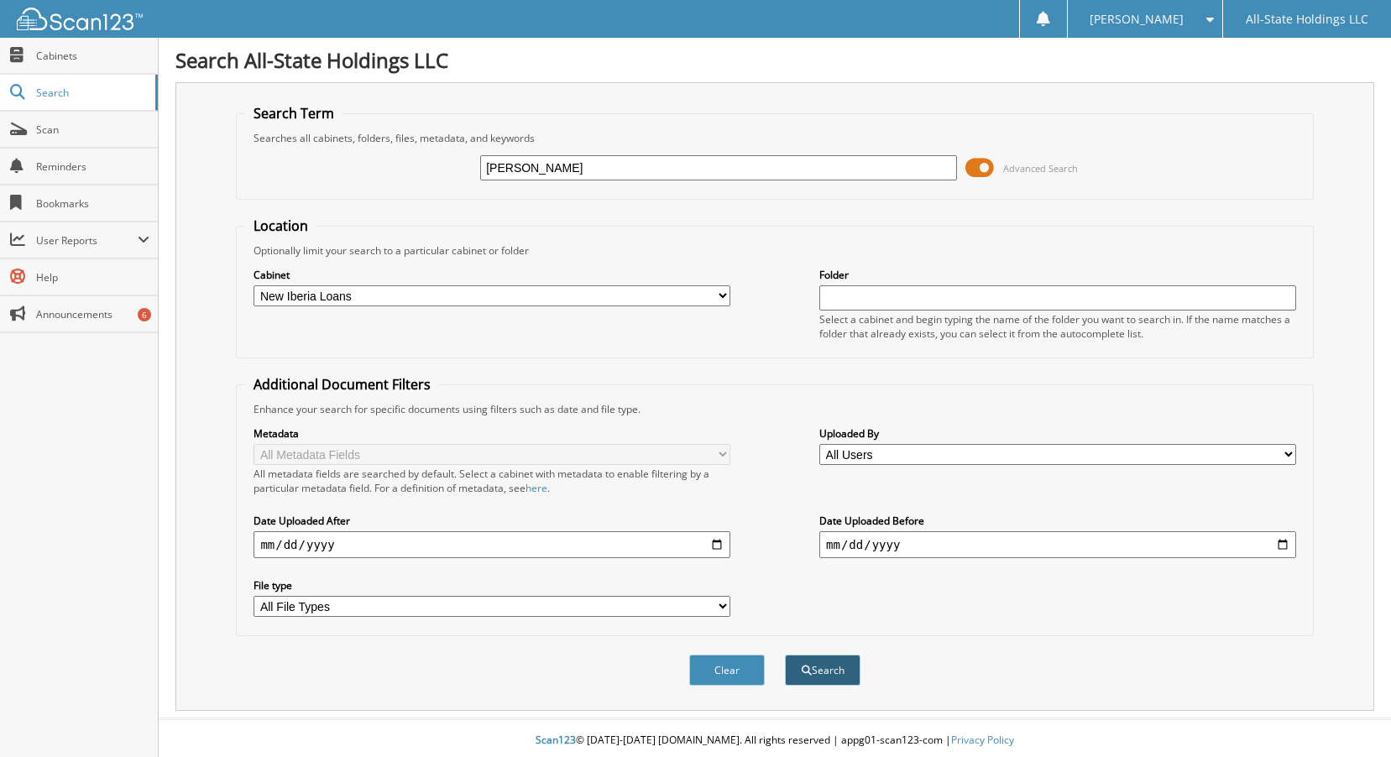
click at [813, 673] on button "Search" at bounding box center [823, 670] width 76 height 31
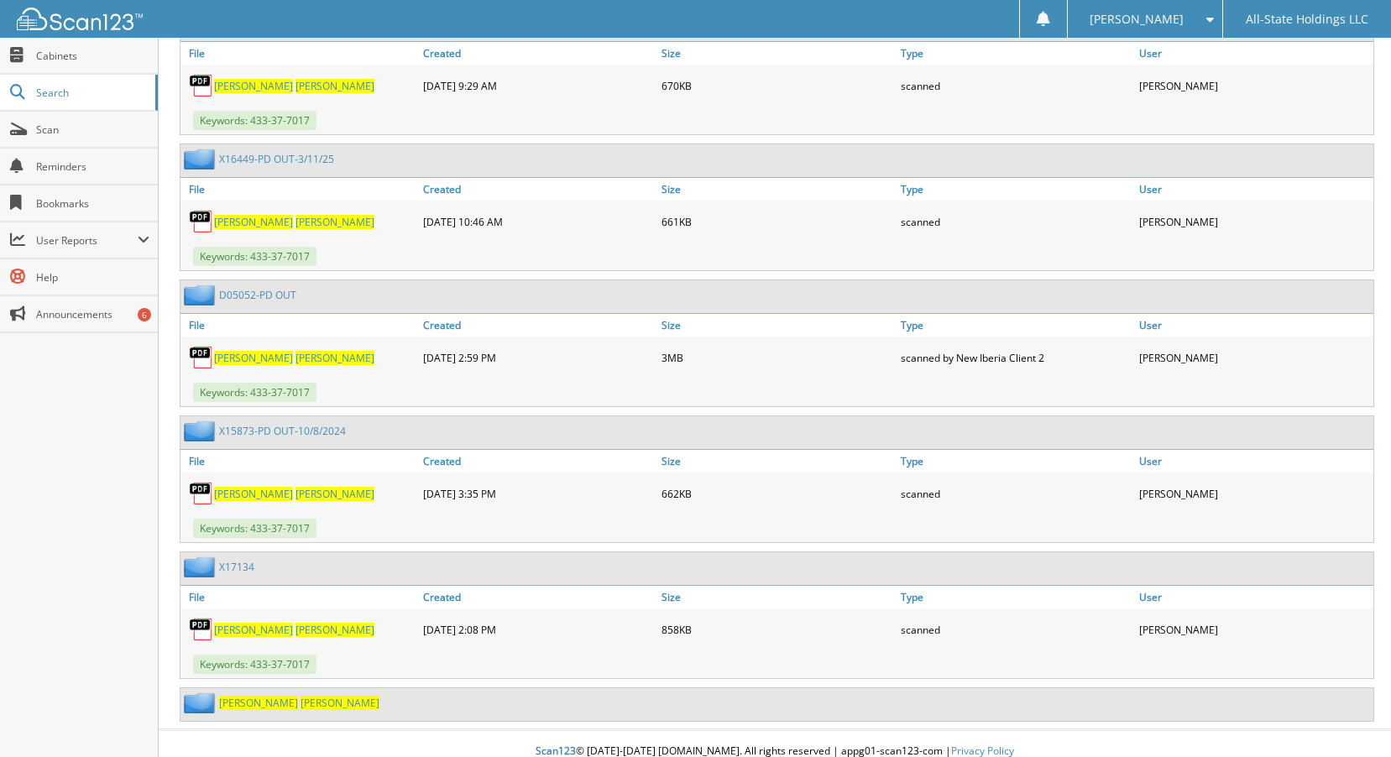
scroll to position [3864, 0]
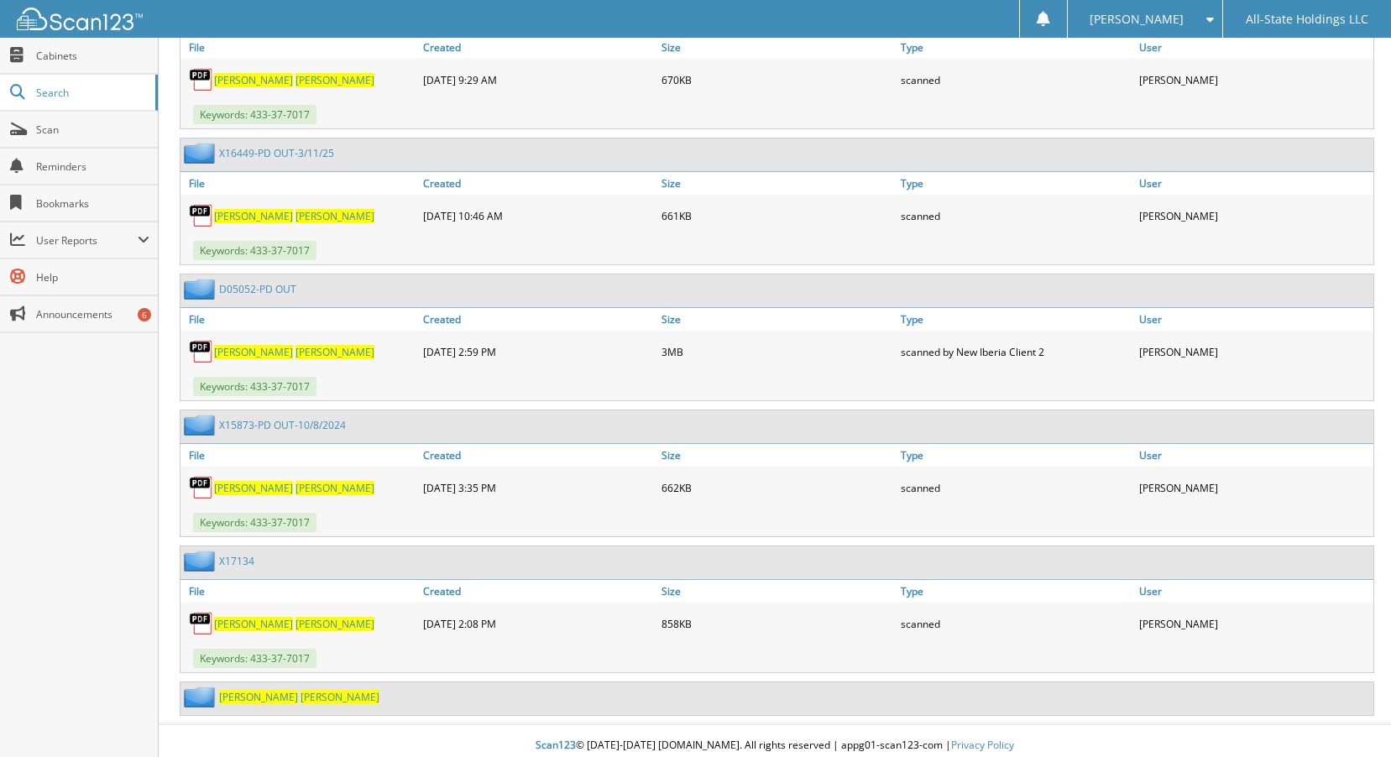
click at [301, 690] on span "[PERSON_NAME]" at bounding box center [340, 697] width 79 height 14
